Goal: Register for event/course

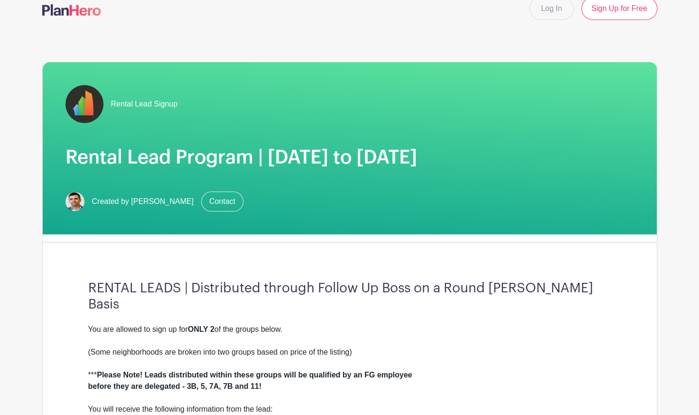
scroll to position [15, 0]
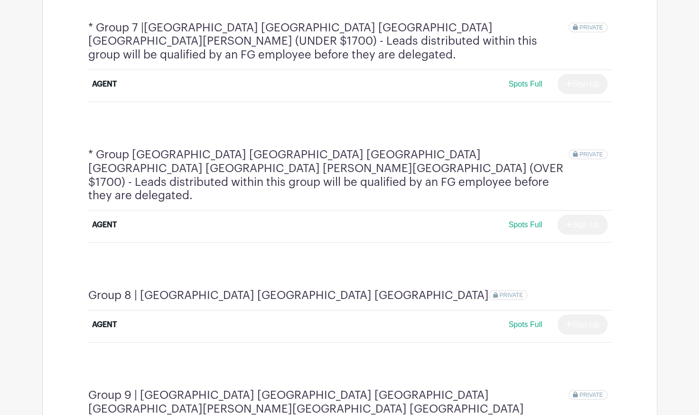
scroll to position [1336, 0]
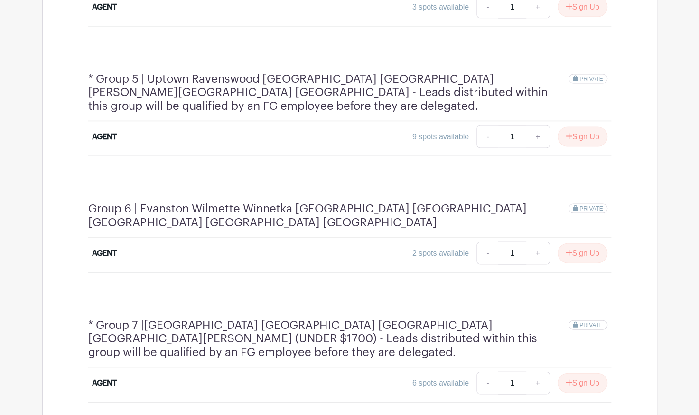
scroll to position [1053, 0]
click at [574, 242] on button "Sign Up" at bounding box center [583, 252] width 50 height 20
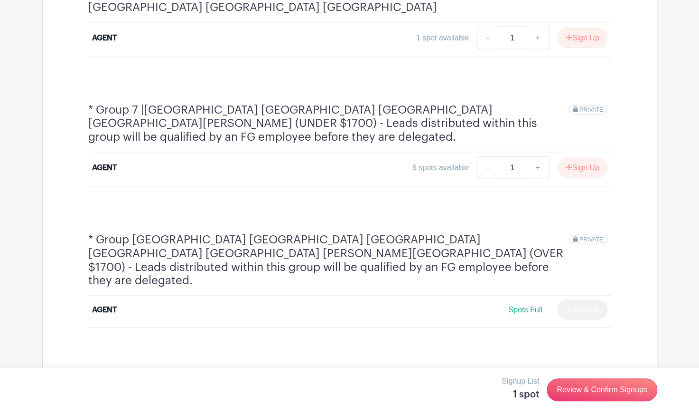
scroll to position [1363, 0]
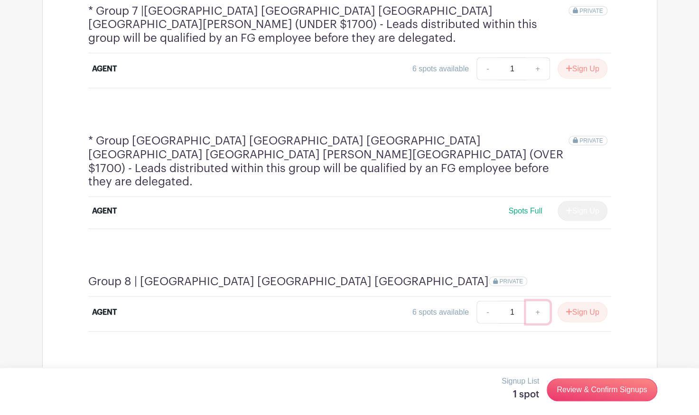
click at [534, 301] on link "+" at bounding box center [538, 312] width 24 height 23
type input "2"
click at [566, 308] on icon "submit" at bounding box center [569, 312] width 7 height 8
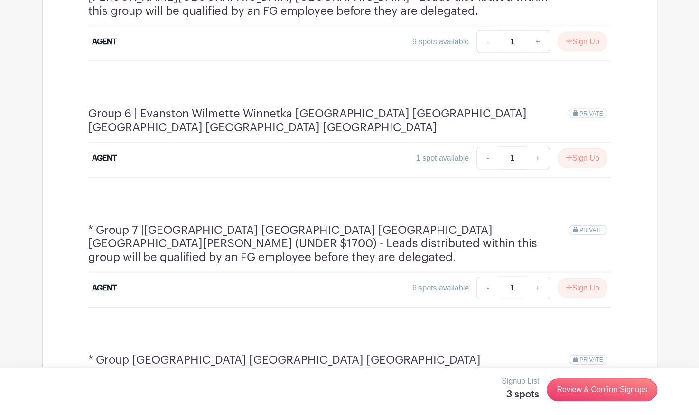
scroll to position [1094, 0]
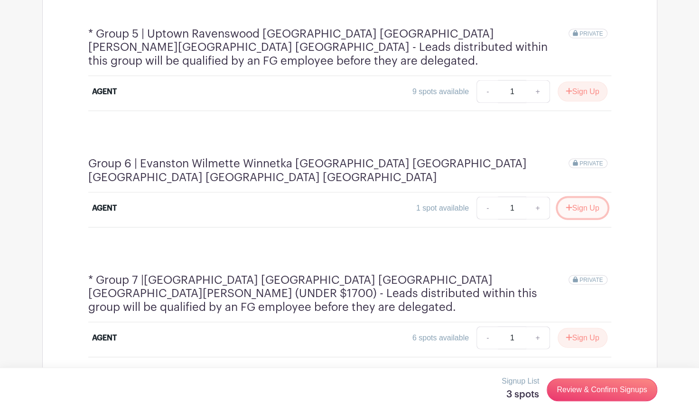
click at [571, 198] on button "Sign Up" at bounding box center [583, 208] width 50 height 20
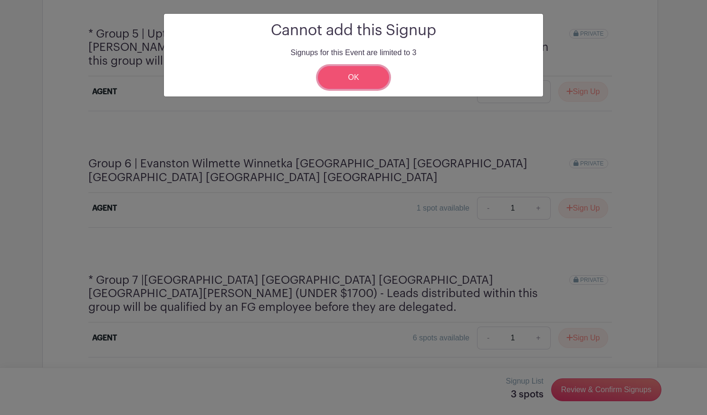
click at [366, 80] on link "OK" at bounding box center [353, 77] width 71 height 23
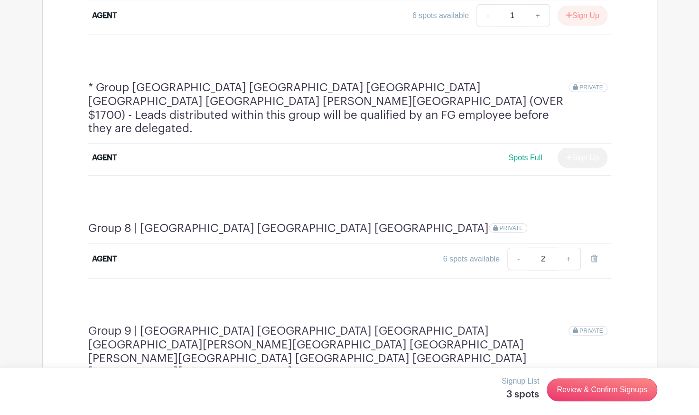
scroll to position [1411, 0]
click at [570, 247] on link "+" at bounding box center [569, 258] width 24 height 23
type input "3"
click at [486, 247] on link "-" at bounding box center [488, 258] width 22 height 23
click at [583, 248] on button "Sign Up" at bounding box center [583, 258] width 50 height 20
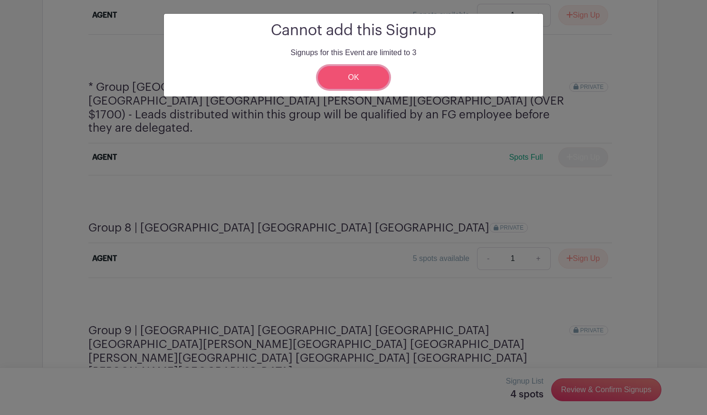
click at [363, 74] on link "OK" at bounding box center [353, 77] width 71 height 23
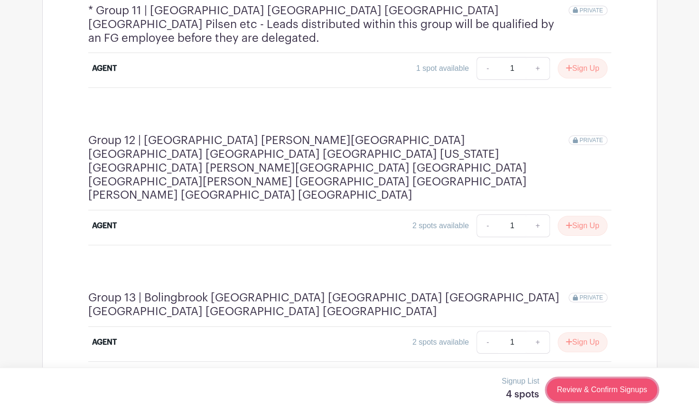
scroll to position [1977, 0]
click at [559, 389] on link "Review & Confirm Signups" at bounding box center [602, 389] width 110 height 23
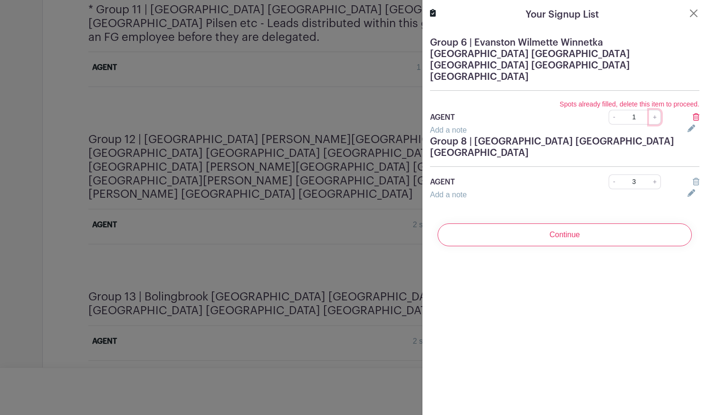
click at [649, 110] on link "+" at bounding box center [655, 117] width 12 height 15
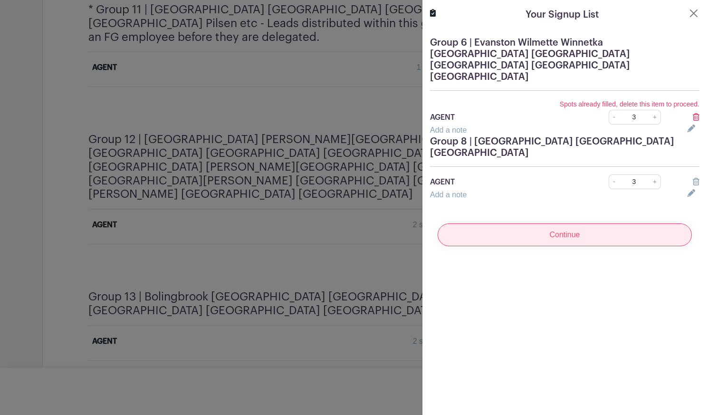
click at [590, 223] on input "Continue" at bounding box center [564, 234] width 254 height 23
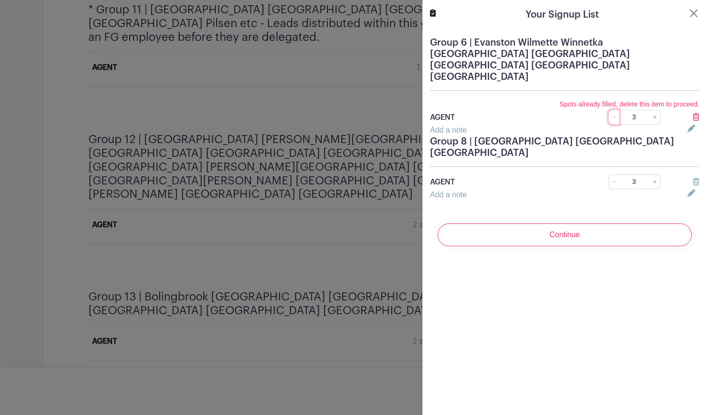
click at [608, 110] on link "-" at bounding box center [613, 117] width 10 height 15
type input "1"
click at [608, 174] on link "-" at bounding box center [613, 181] width 10 height 15
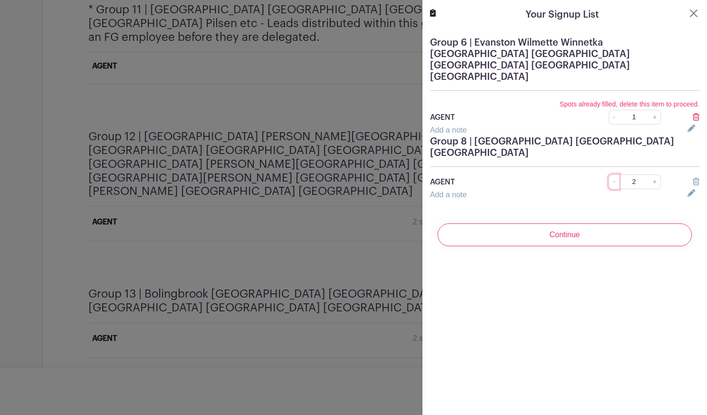
type input "1"
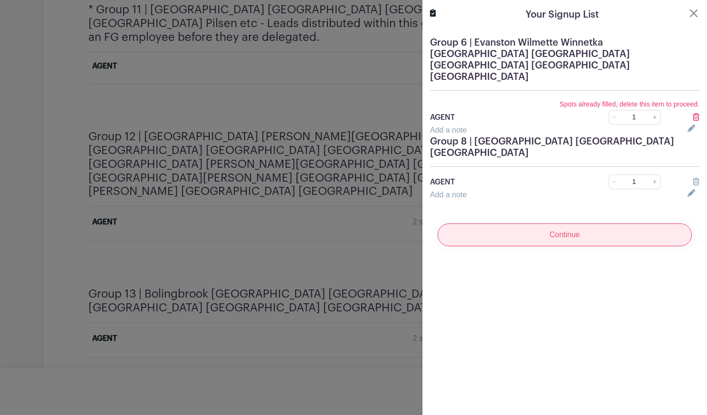
click at [598, 223] on input "Continue" at bounding box center [564, 234] width 254 height 23
click at [597, 223] on input "Continue" at bounding box center [564, 234] width 254 height 23
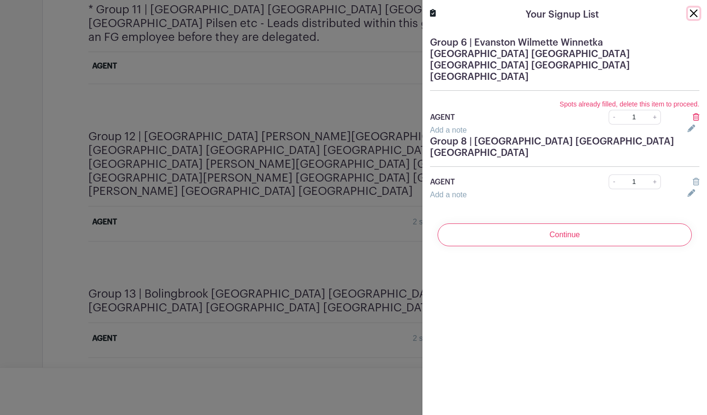
click at [688, 15] on button "Close" at bounding box center [693, 13] width 11 height 11
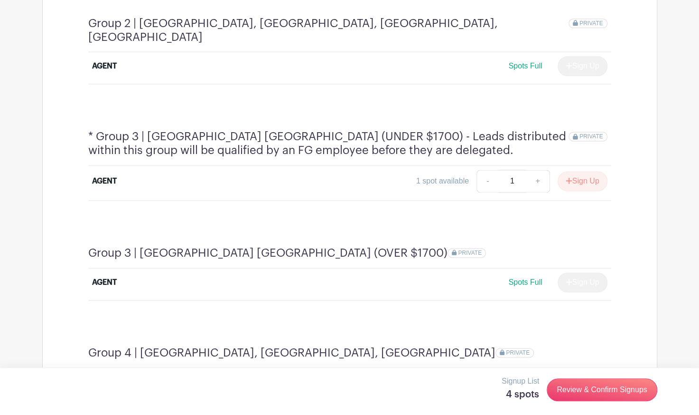
scroll to position [672, 0]
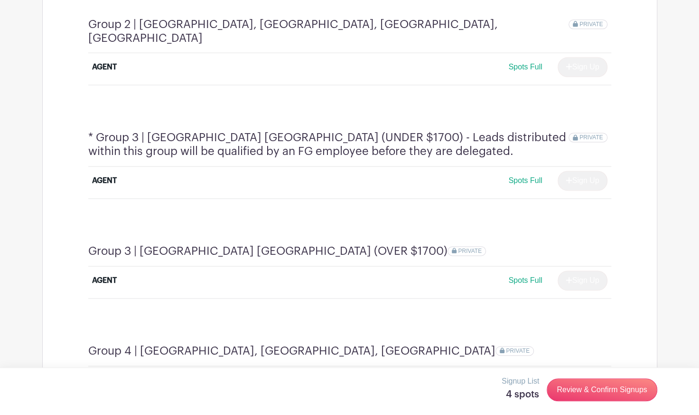
click at [536, 176] on span "Spots Full" at bounding box center [526, 180] width 34 height 8
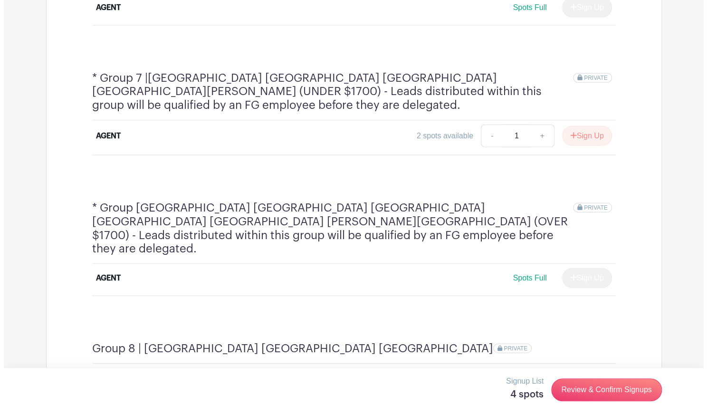
scroll to position [1259, 0]
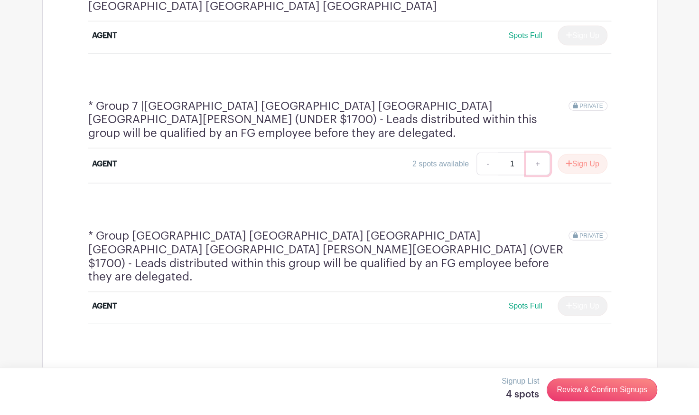
click at [534, 152] on link "+" at bounding box center [538, 163] width 24 height 23
type input "2"
click at [601, 384] on link "Review & Confirm Signups" at bounding box center [602, 389] width 110 height 23
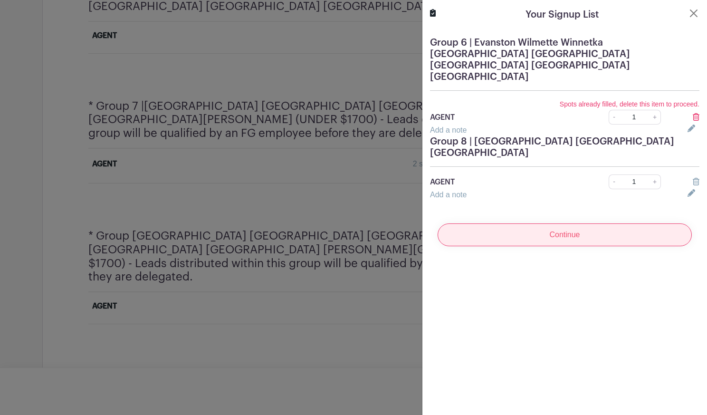
click at [608, 223] on input "Continue" at bounding box center [564, 234] width 254 height 23
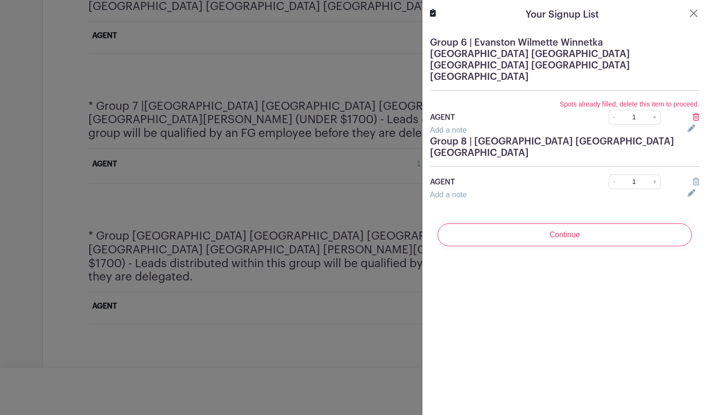
drag, startPoint x: 609, startPoint y: 193, endPoint x: 682, endPoint y: 96, distance: 121.4
click at [682, 96] on form "Group 6 | Evanston Wilmette Winnetka [GEOGRAPHIC_DATA] [GEOGRAPHIC_DATA] [GEOGR…" at bounding box center [564, 141] width 284 height 224
drag, startPoint x: 682, startPoint y: 96, endPoint x: 687, endPoint y: 93, distance: 6.5
click at [687, 112] on div at bounding box center [692, 117] width 23 height 11
click at [692, 113] on icon at bounding box center [695, 117] width 7 height 8
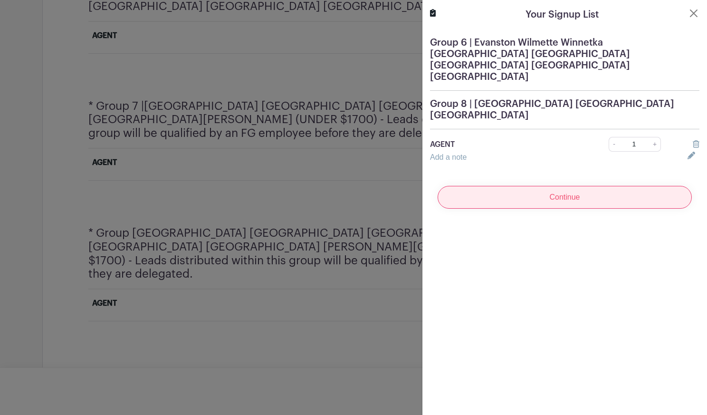
click at [628, 186] on input "Continue" at bounding box center [564, 197] width 254 height 23
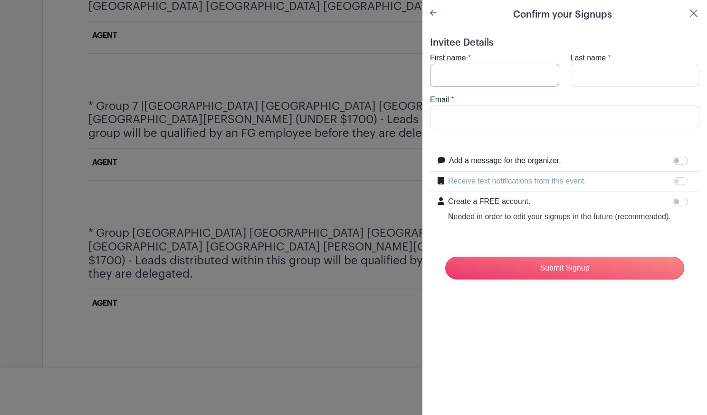
click at [484, 79] on input "First name" at bounding box center [494, 75] width 129 height 23
type input "Mylka"
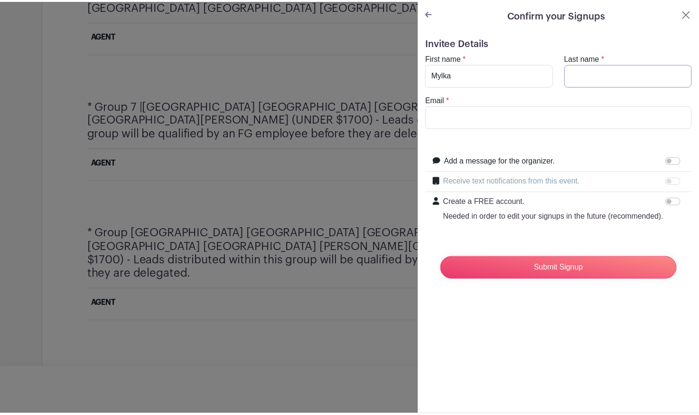
scroll to position [1256, 0]
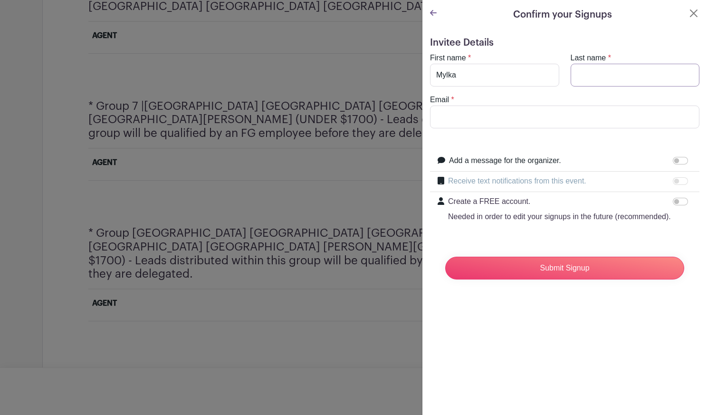
click at [570, 71] on input "Last name" at bounding box center [634, 75] width 129 height 23
type input "[PERSON_NAME]"
click at [554, 110] on input "Email" at bounding box center [564, 116] width 269 height 23
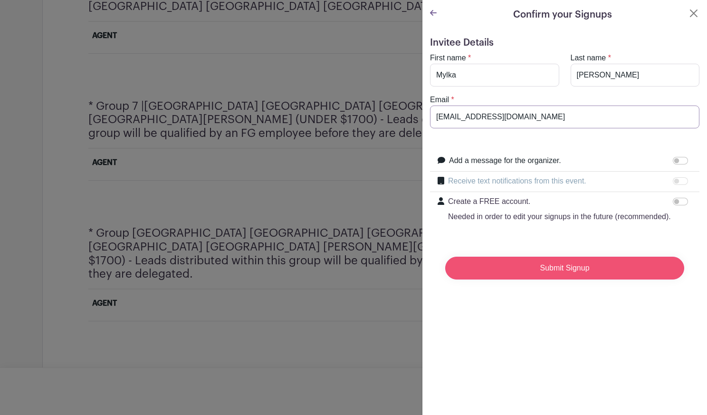
type input "[EMAIL_ADDRESS][DOMAIN_NAME]"
click at [514, 279] on input "Submit Signup" at bounding box center [564, 267] width 239 height 23
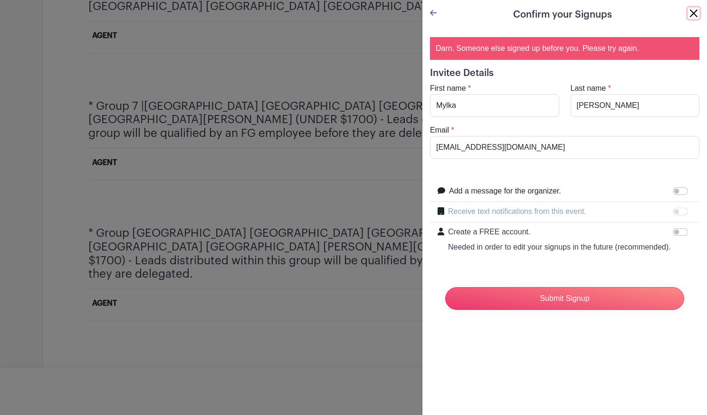
click at [688, 12] on button "Close" at bounding box center [693, 13] width 11 height 11
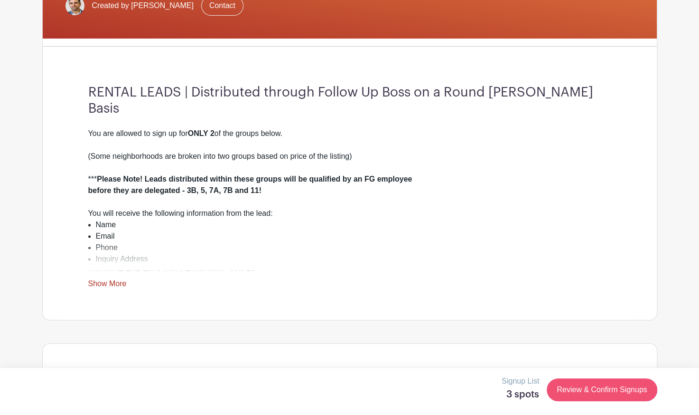
scroll to position [210, 0]
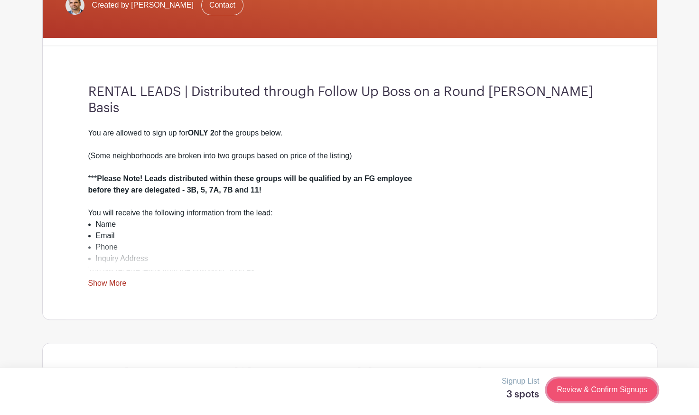
click at [561, 387] on link "Review & Confirm Signups" at bounding box center [602, 389] width 110 height 23
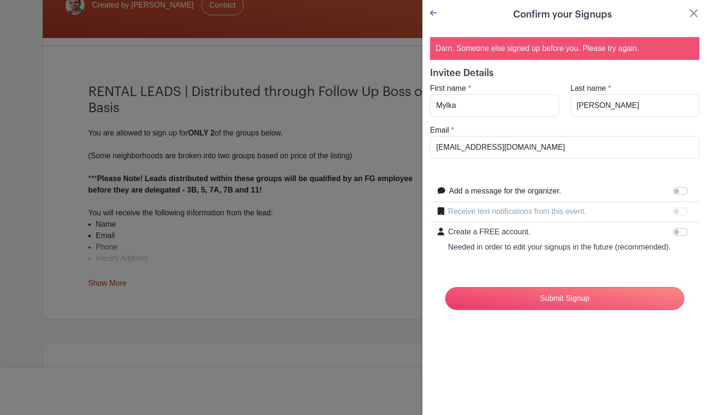
click at [431, 16] on icon at bounding box center [433, 13] width 7 height 8
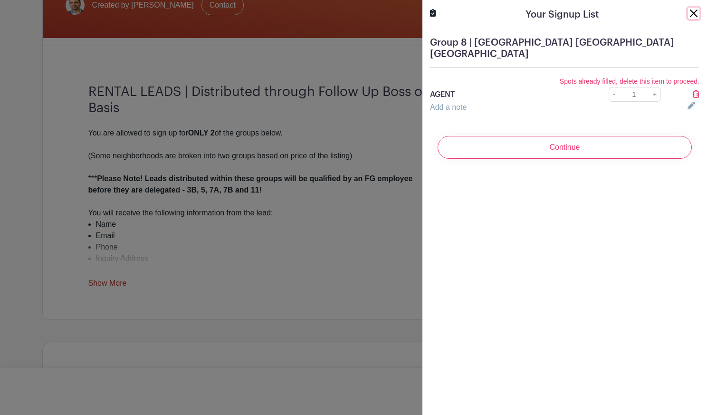
click at [688, 14] on button "Close" at bounding box center [693, 13] width 11 height 11
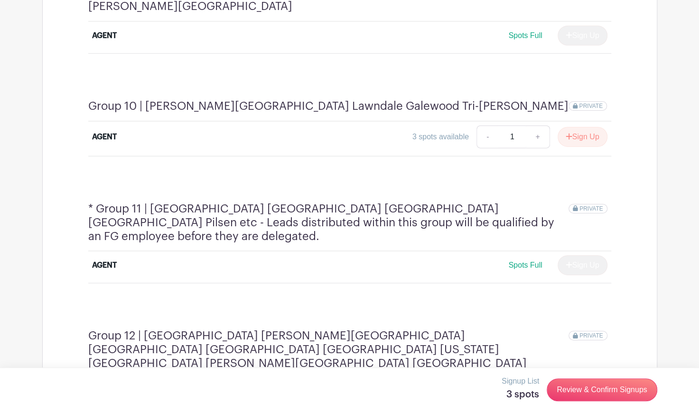
scroll to position [1764, 0]
